Goal: Feedback & Contribution: Submit feedback/report problem

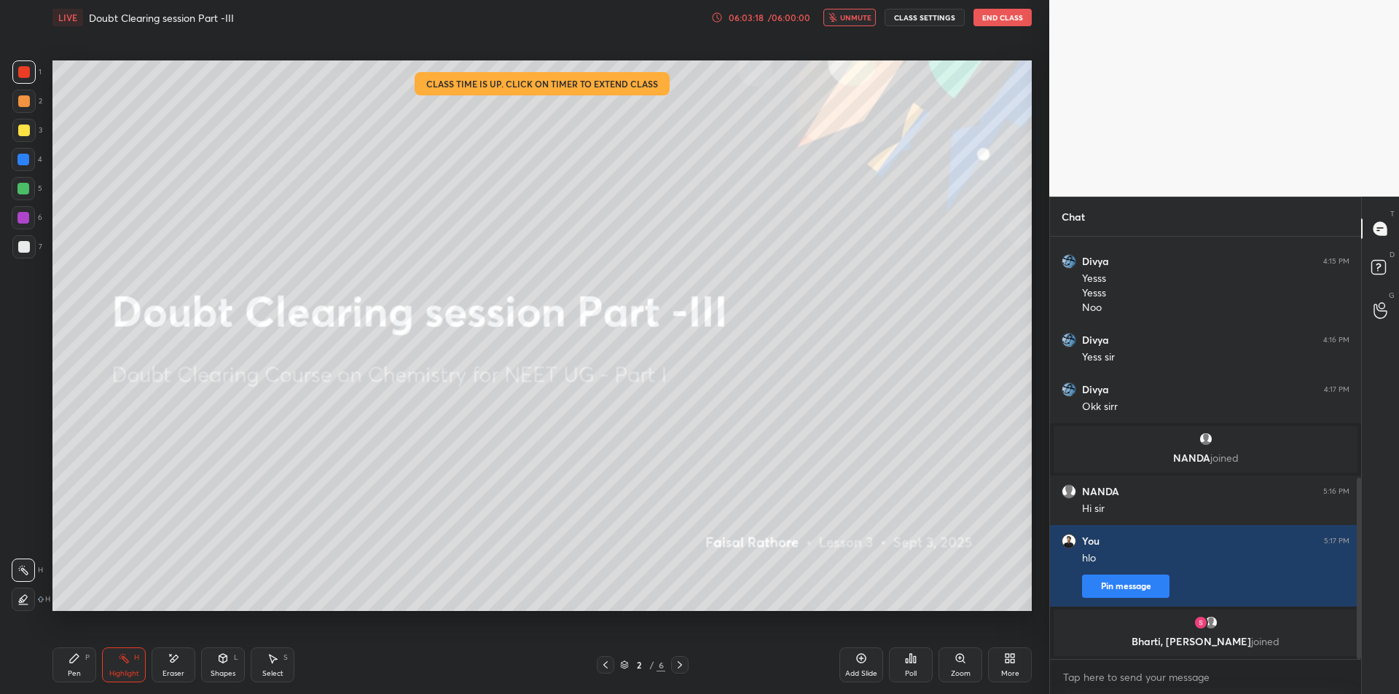
scroll to position [453, 307]
click at [1016, 13] on button "End Class" at bounding box center [1003, 17] width 58 height 17
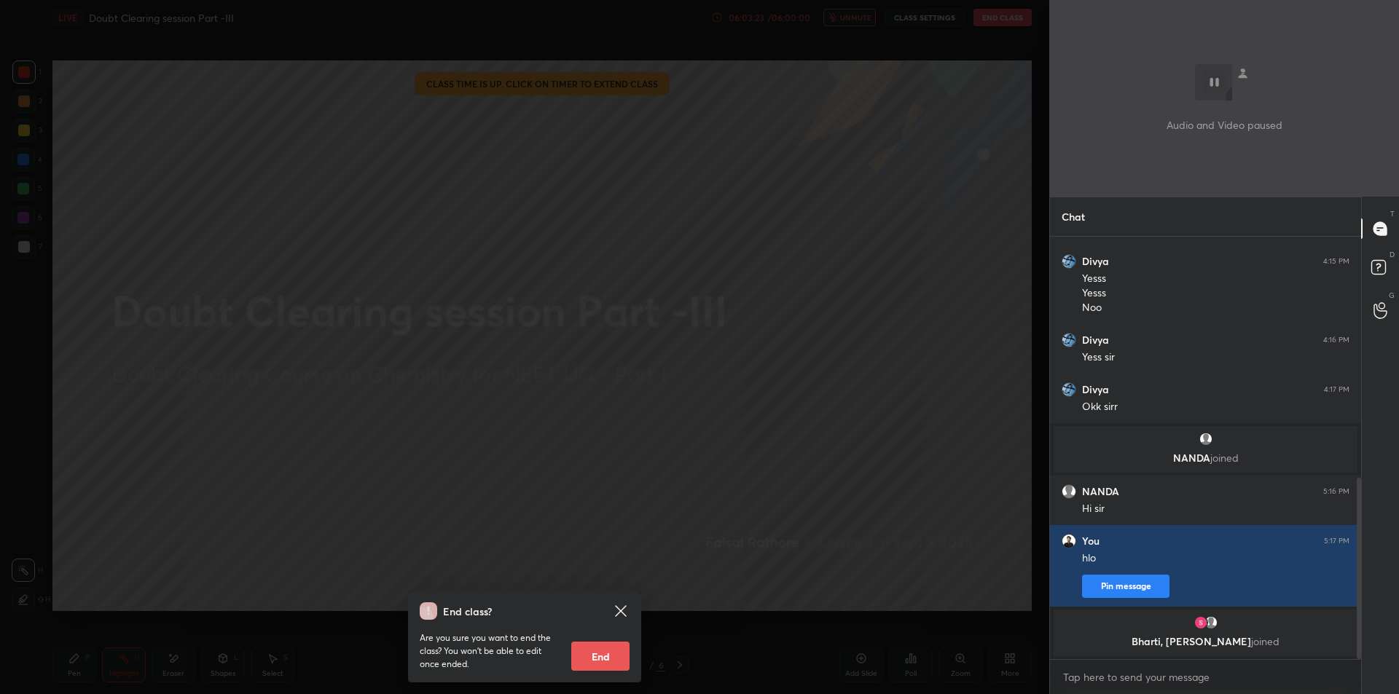
click at [625, 647] on button "End" at bounding box center [600, 656] width 58 height 29
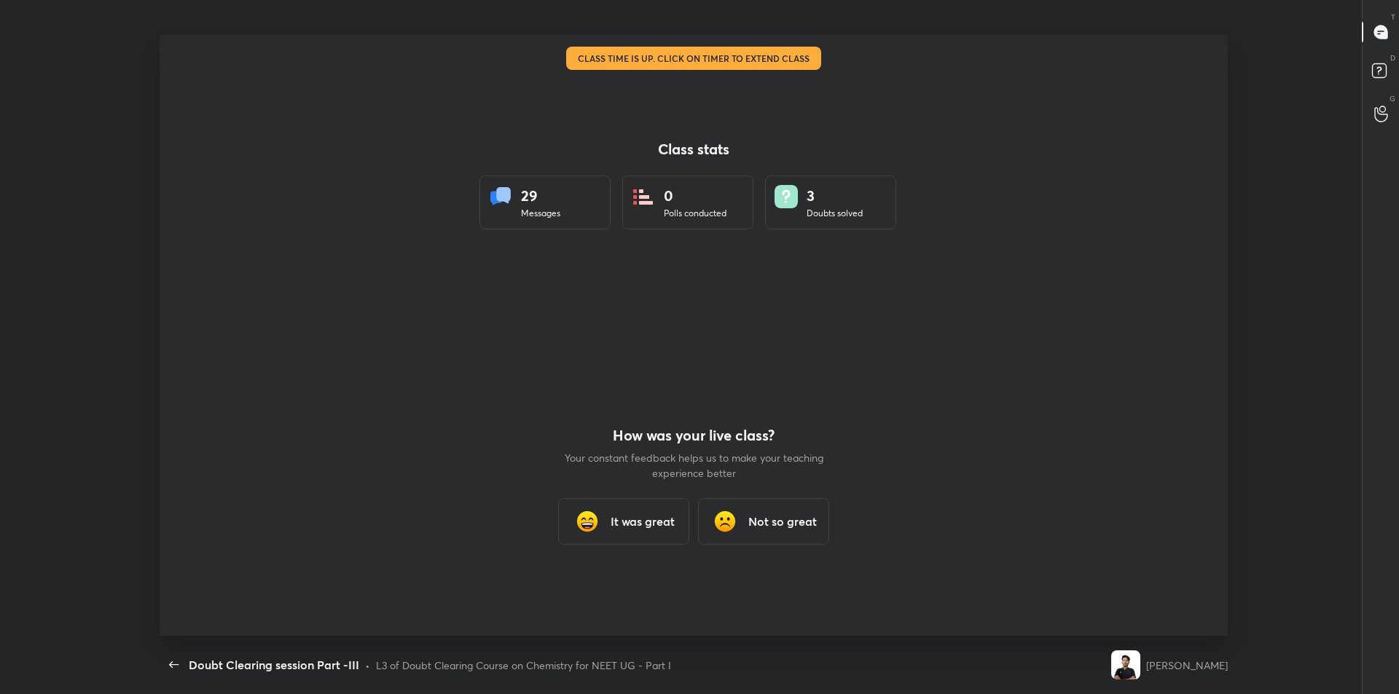
scroll to position [0, 0]
click at [587, 537] on div "It was great" at bounding box center [623, 521] width 131 height 47
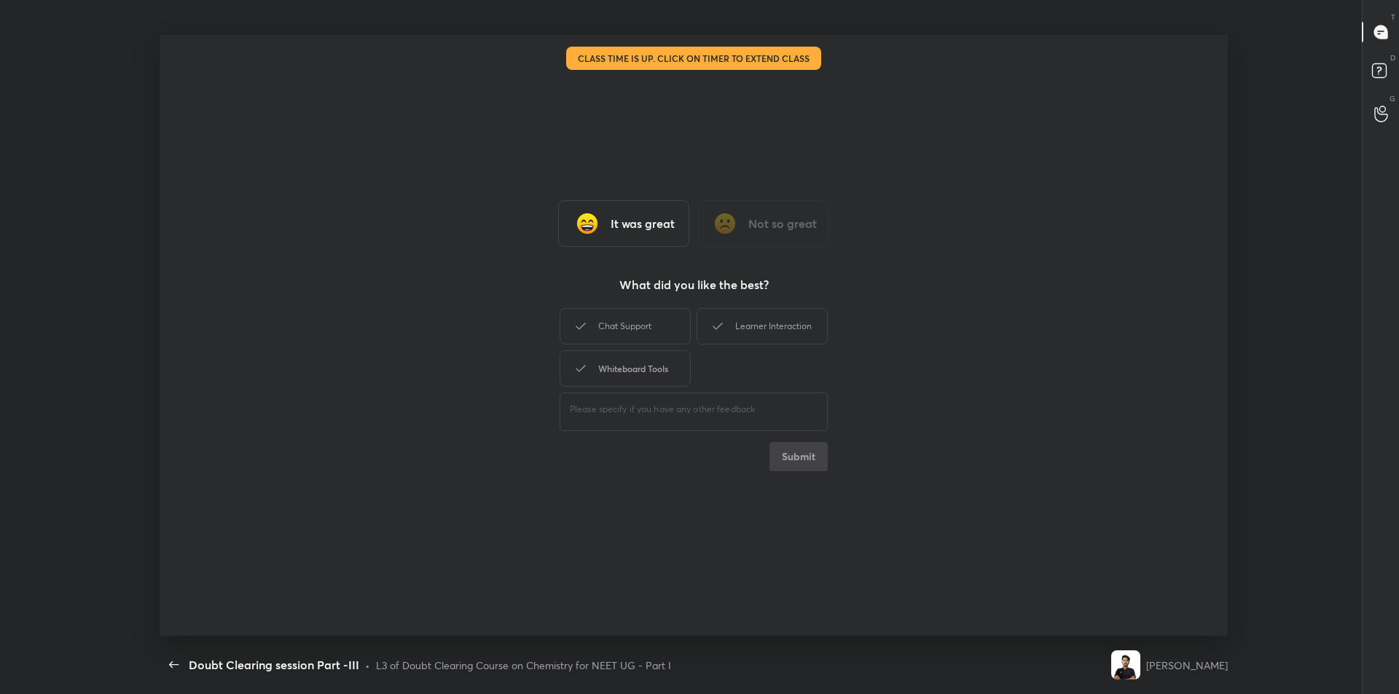
click at [577, 354] on div "Whiteboard Tools" at bounding box center [625, 369] width 131 height 36
click at [603, 340] on div "Chat Support" at bounding box center [625, 326] width 131 height 36
click at [728, 336] on div "Learner Interaction" at bounding box center [762, 326] width 131 height 36
click at [810, 487] on div "It was great Not so great What did you like the best? Chat Support Learner Inte…" at bounding box center [694, 335] width 1069 height 601
click at [802, 471] on button "Submit" at bounding box center [799, 456] width 58 height 29
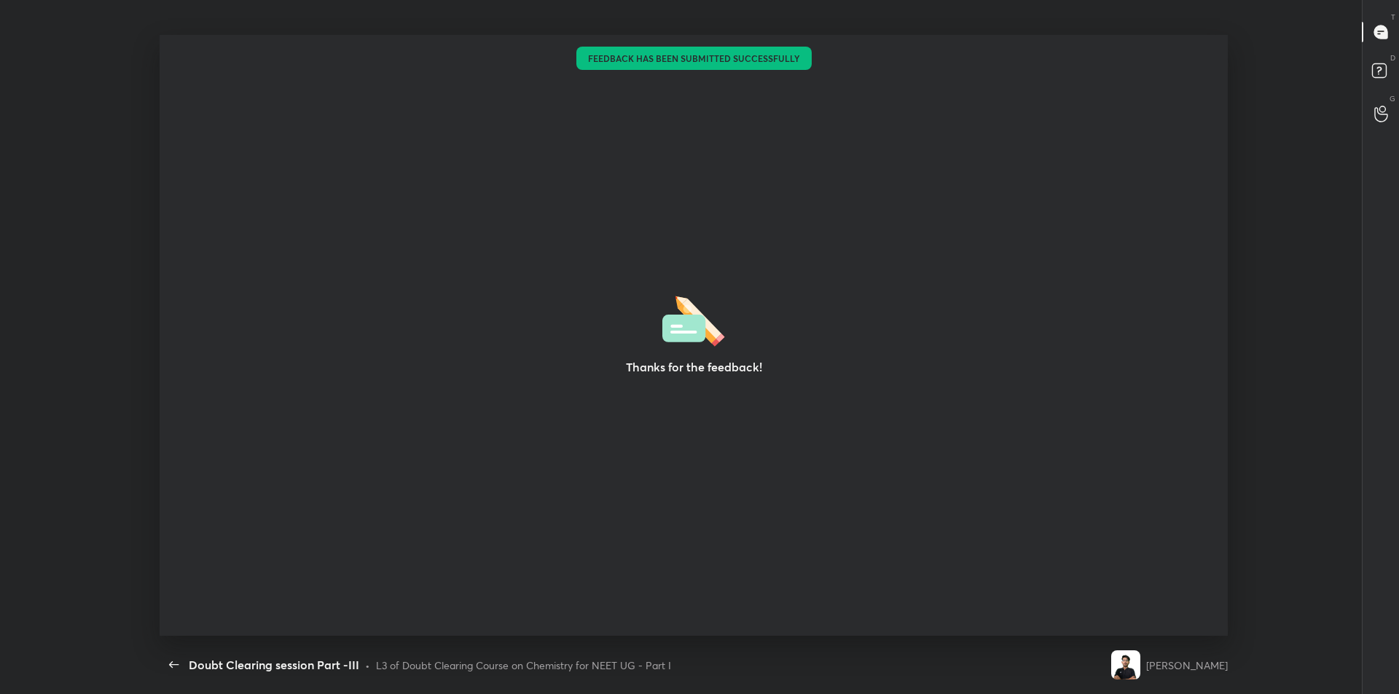
click at [796, 462] on div "Thanks for the feedback!" at bounding box center [694, 335] width 1069 height 601
